Goal: Information Seeking & Learning: Learn about a topic

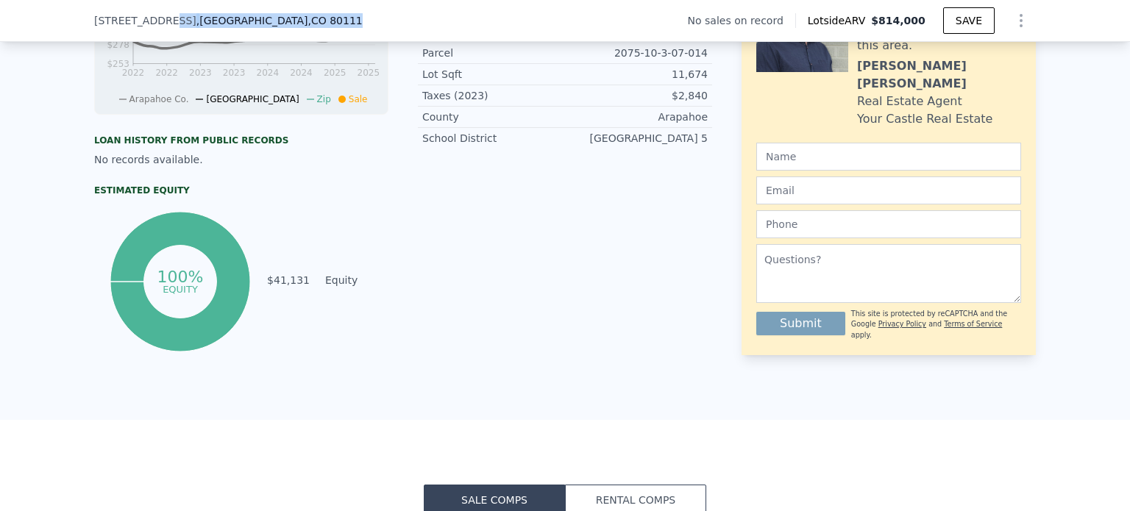
scroll to position [607, 0]
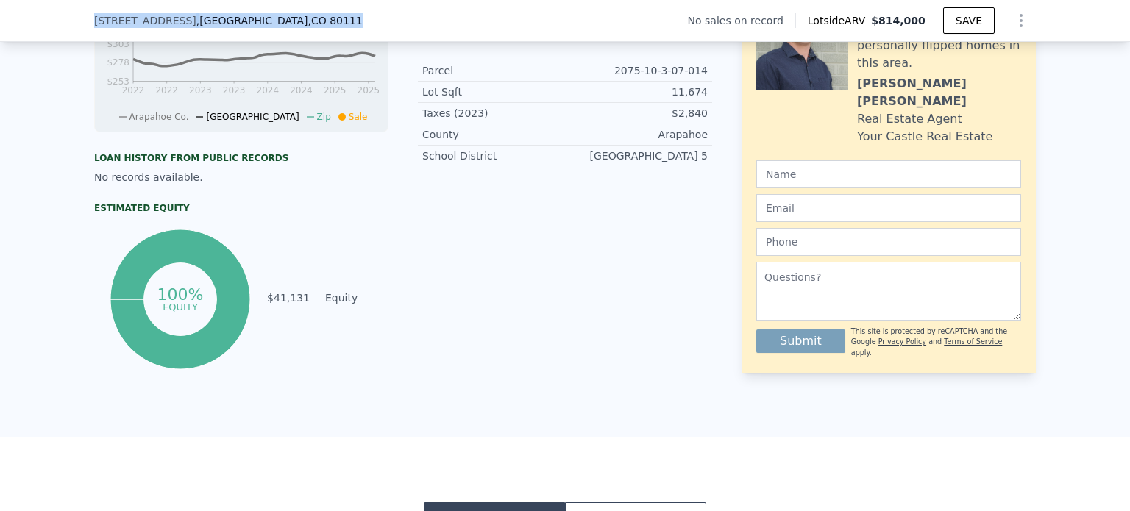
drag, startPoint x: 313, startPoint y: 24, endPoint x: 85, endPoint y: 22, distance: 228.1
click at [85, 22] on div "9510 E Grand Ave , Greenwood Village , CO 80111 No sales on record Lotside ARV …" at bounding box center [565, 21] width 1130 height 42
copy div "9510 E Grand Ave , Greenwood Village , CO 80111"
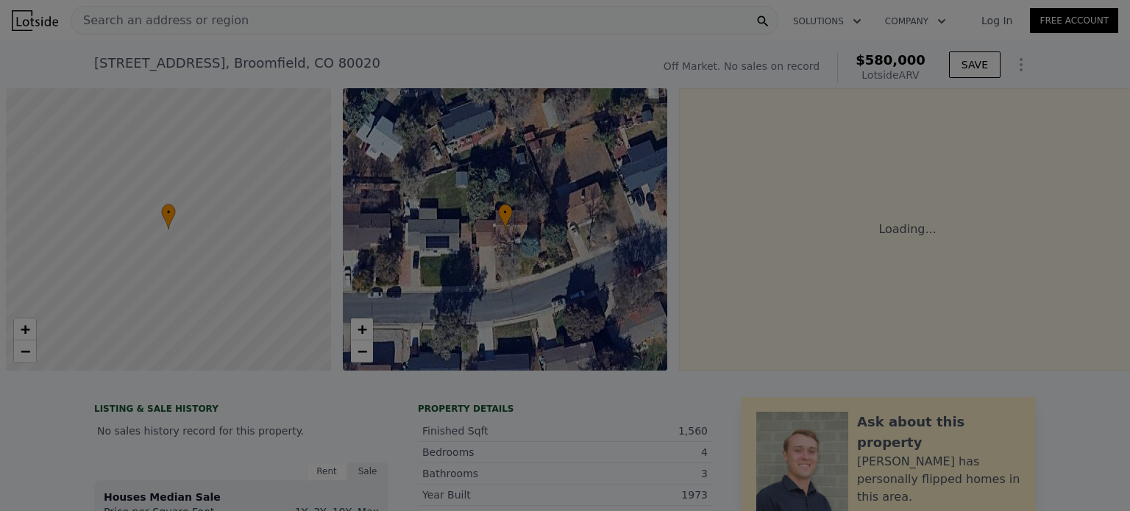
scroll to position [0, 6]
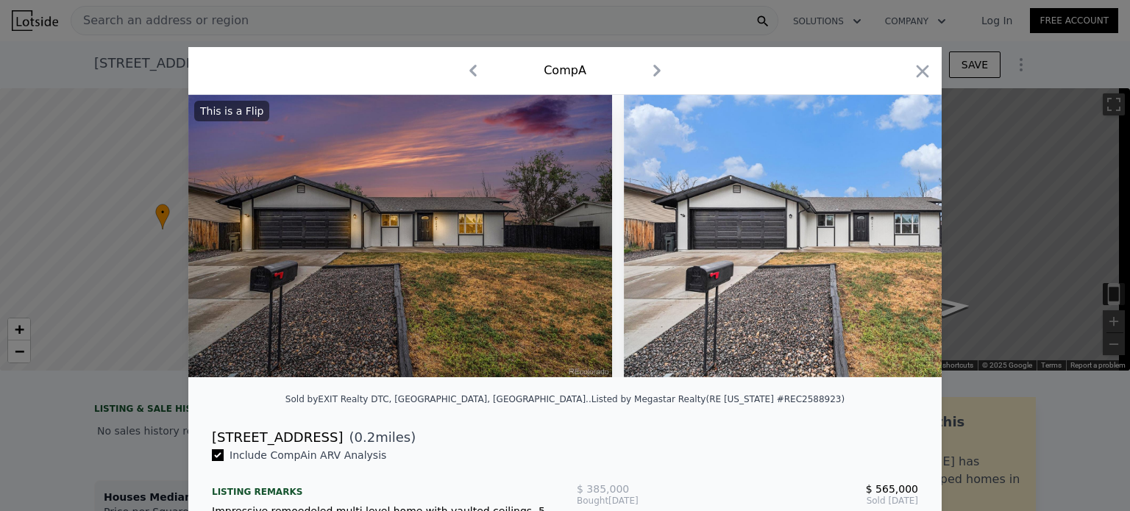
click at [913, 73] on icon "button" at bounding box center [923, 71] width 21 height 21
